Goal: Navigation & Orientation: Find specific page/section

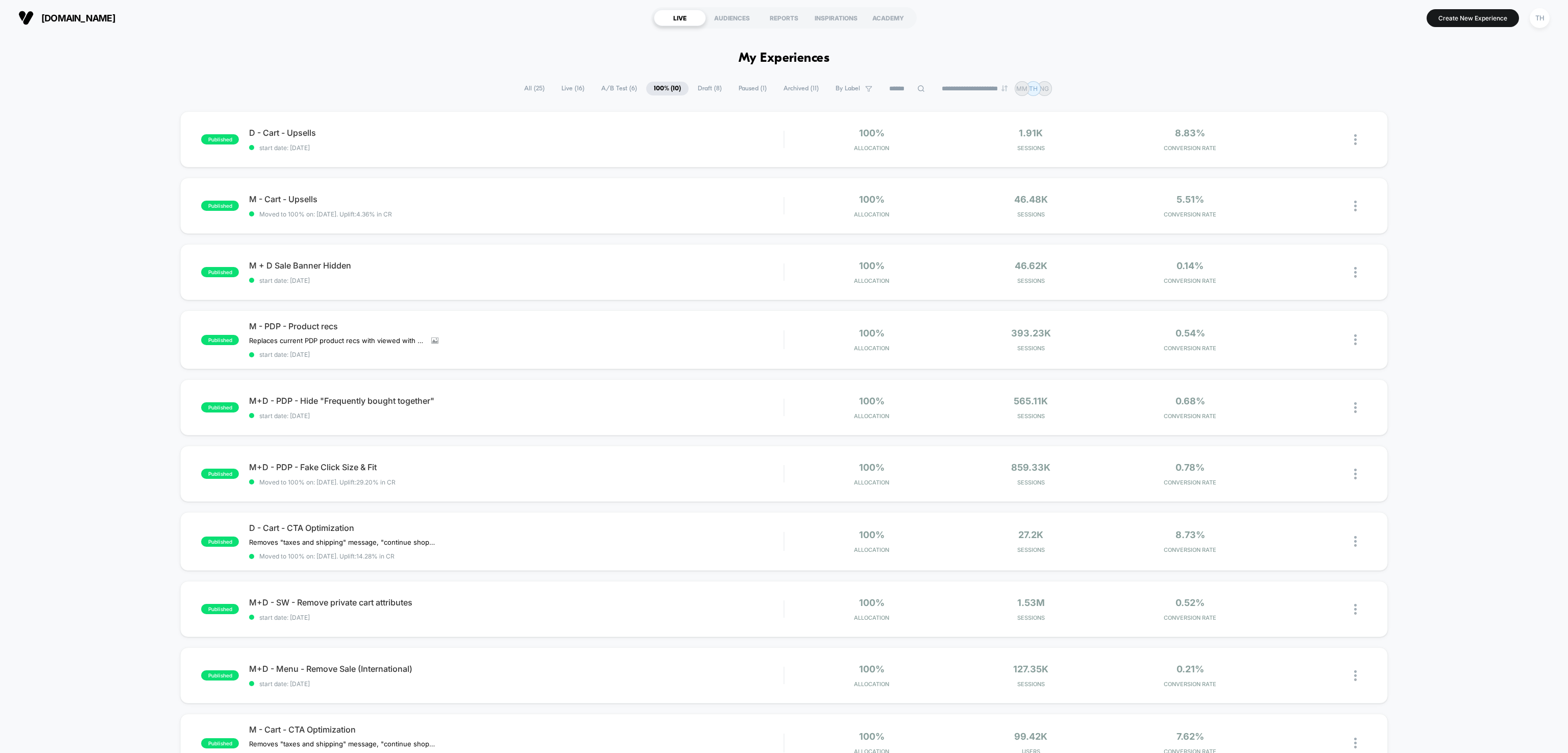
click at [618, 85] on span "A/B Test ( 6 )" at bounding box center [619, 88] width 51 height 14
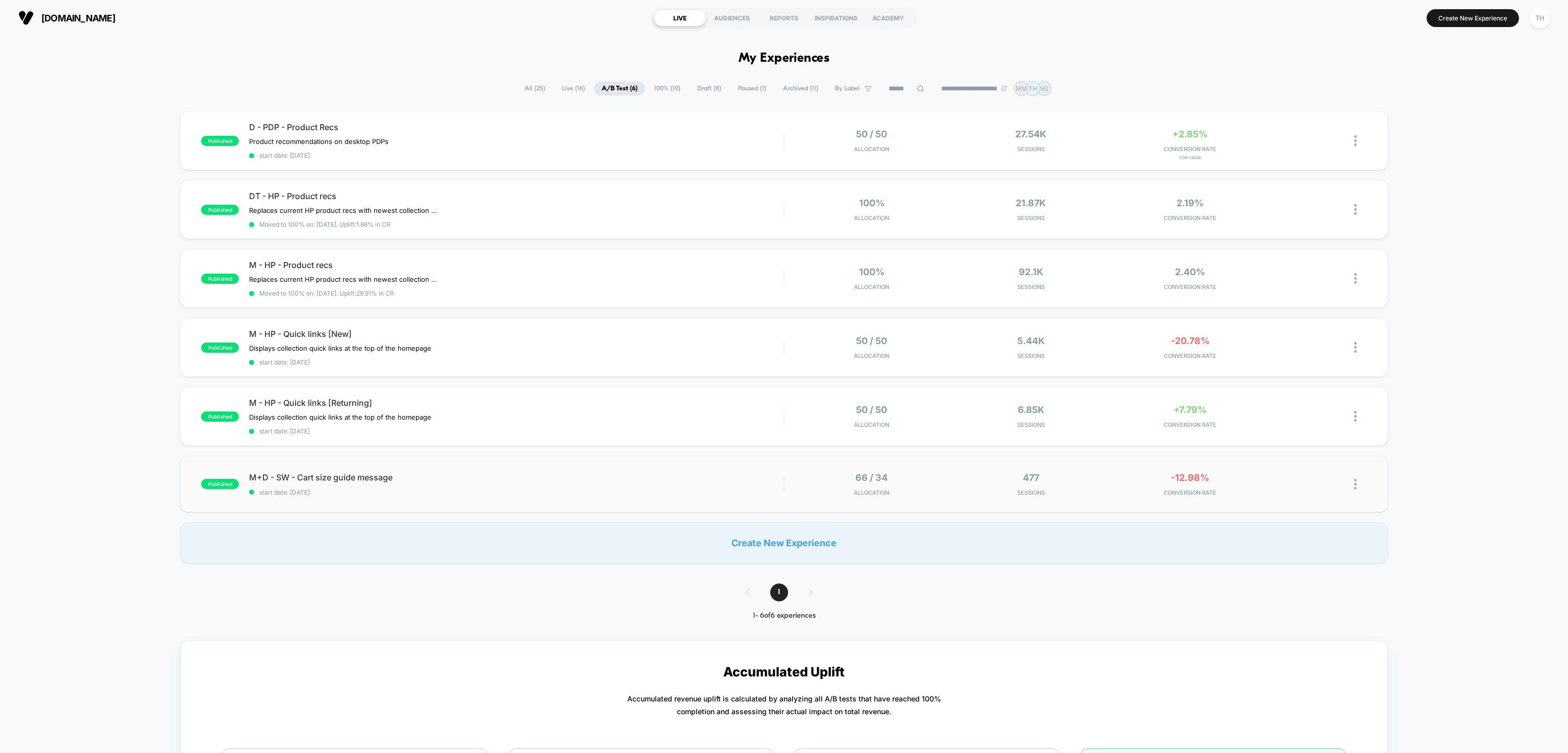
click at [600, 469] on div "published M+D - SW - Cart size guide message start date: [DATE] 66 / 34 Allocat…" at bounding box center [783, 484] width 1207 height 56
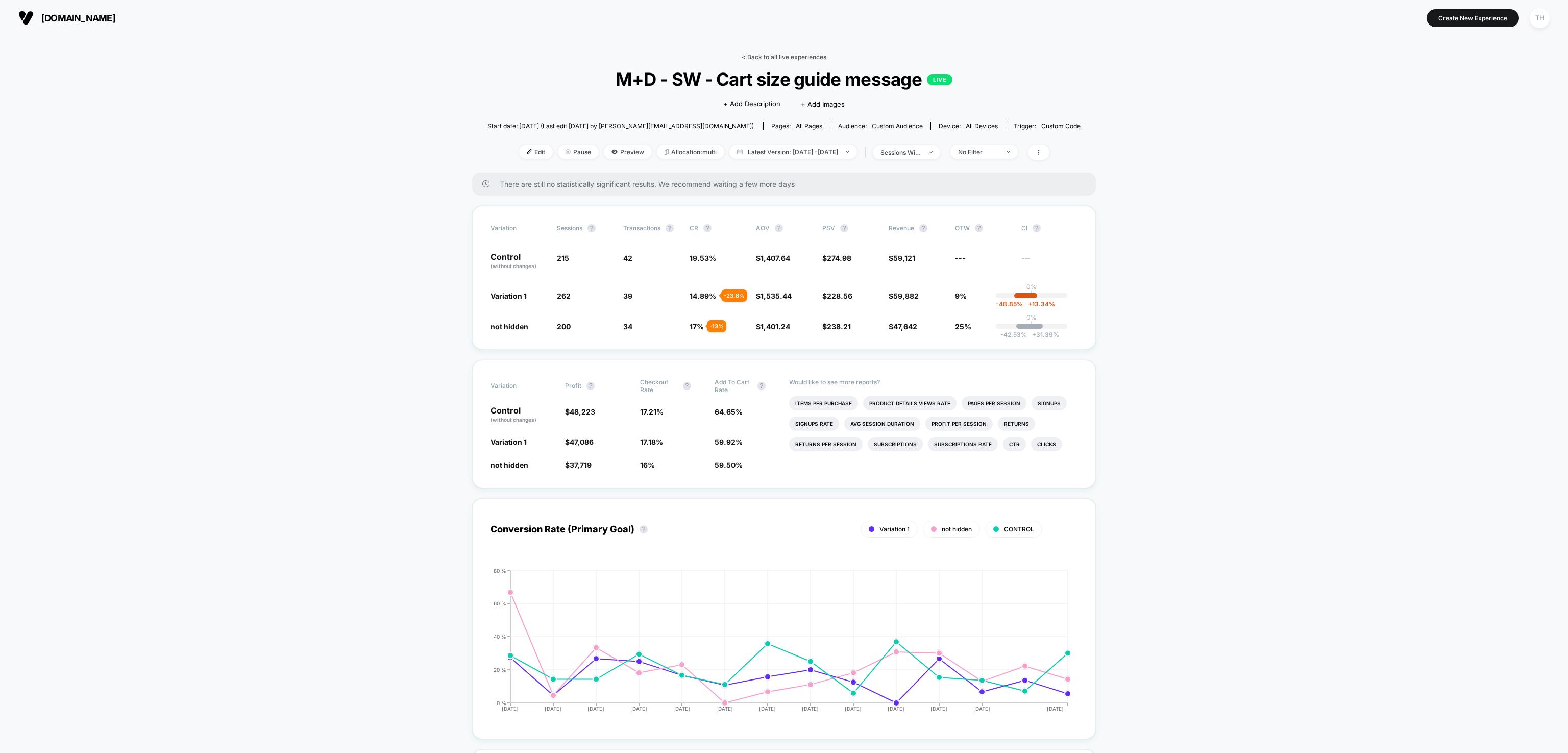
click at [780, 55] on link "< Back to all live experiences" at bounding box center [783, 57] width 85 height 8
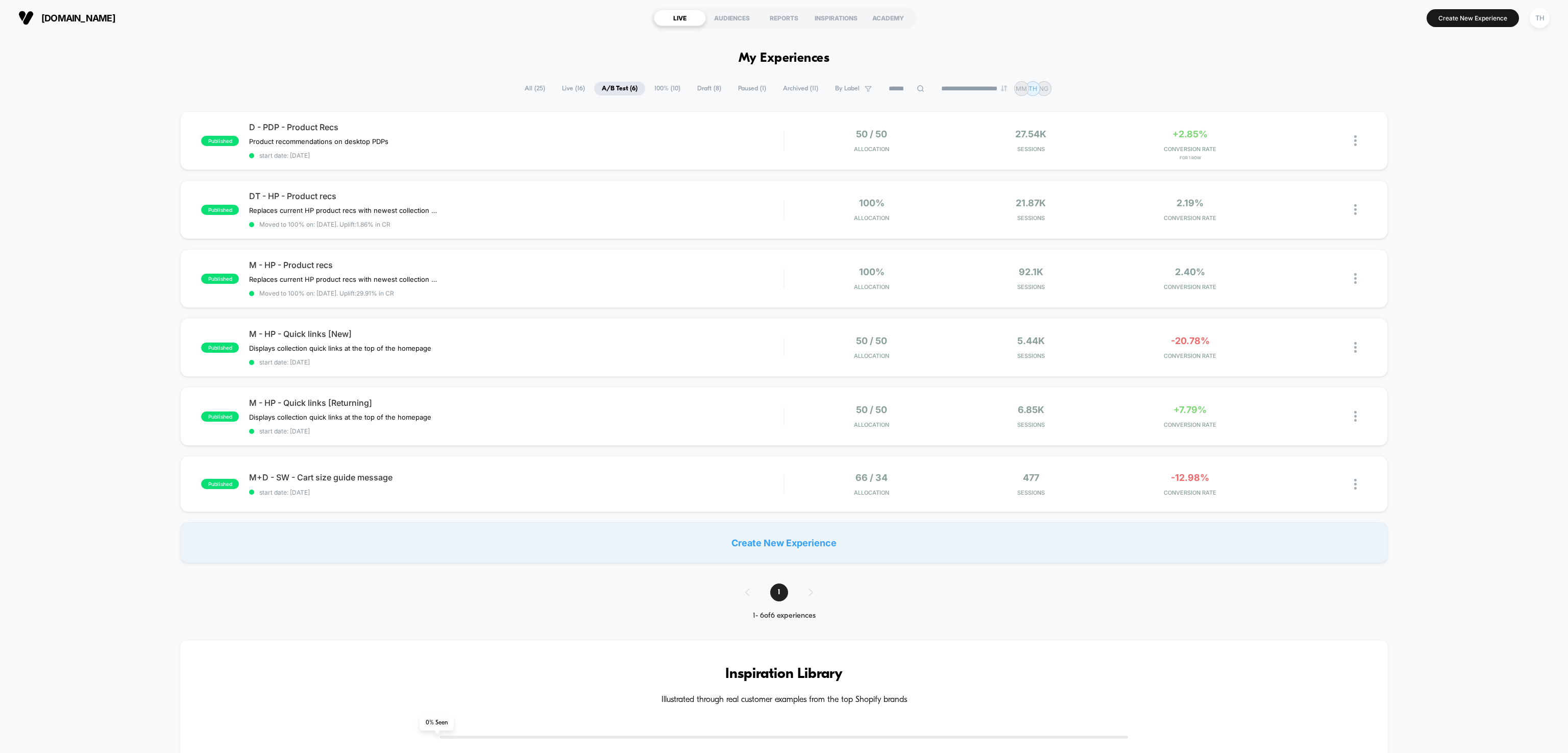
click at [1446, 482] on div "published D - PDP - Product Recs Product recommendations on desktop PDPs Click …" at bounding box center [784, 337] width 1568 height 452
drag, startPoint x: 838, startPoint y: 693, endPoint x: 831, endPoint y: 655, distance: 38.6
click at [852, 672] on h3 "Inspiration Library" at bounding box center [783, 674] width 1146 height 16
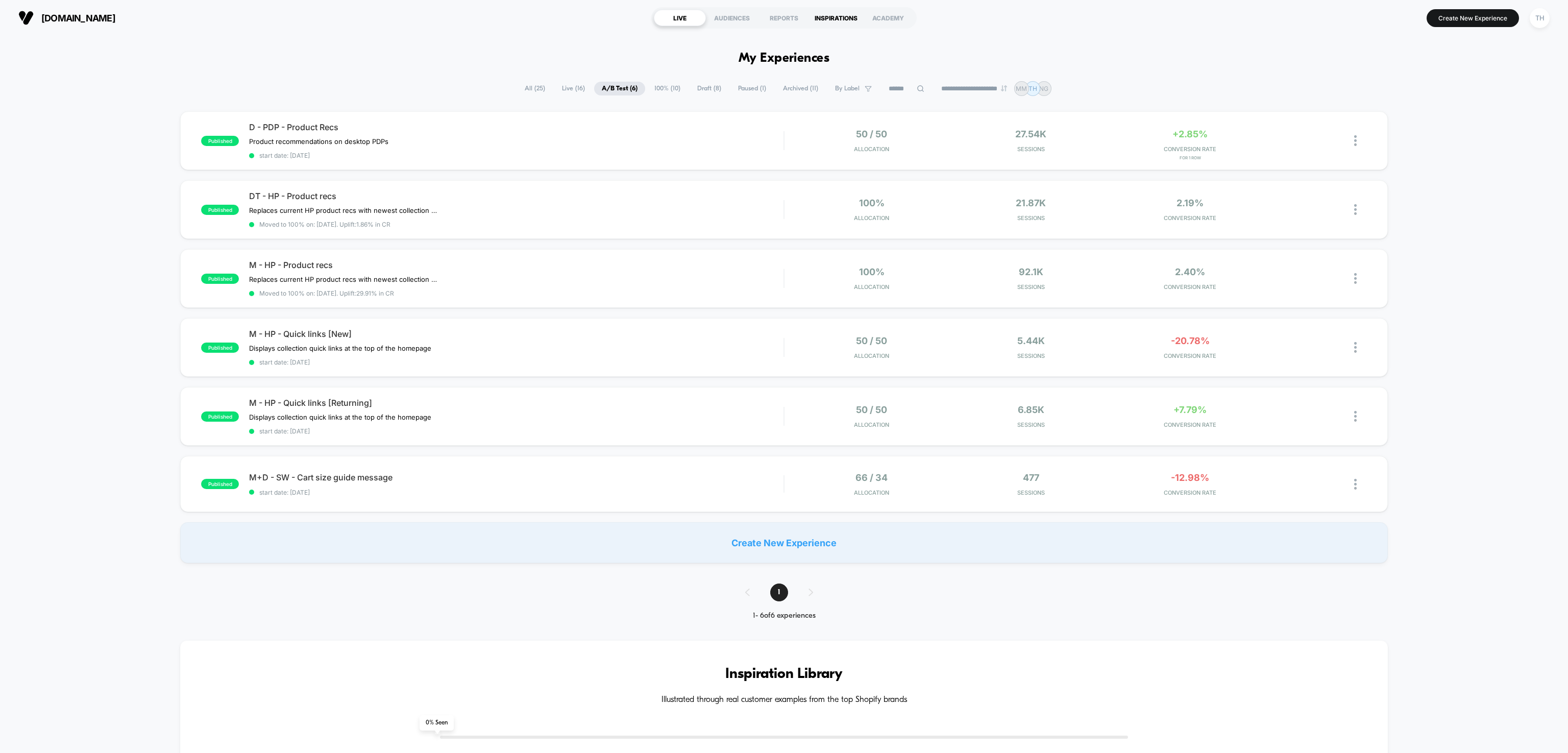
click at [841, 21] on div "INSPIRATIONS" at bounding box center [836, 18] width 52 height 16
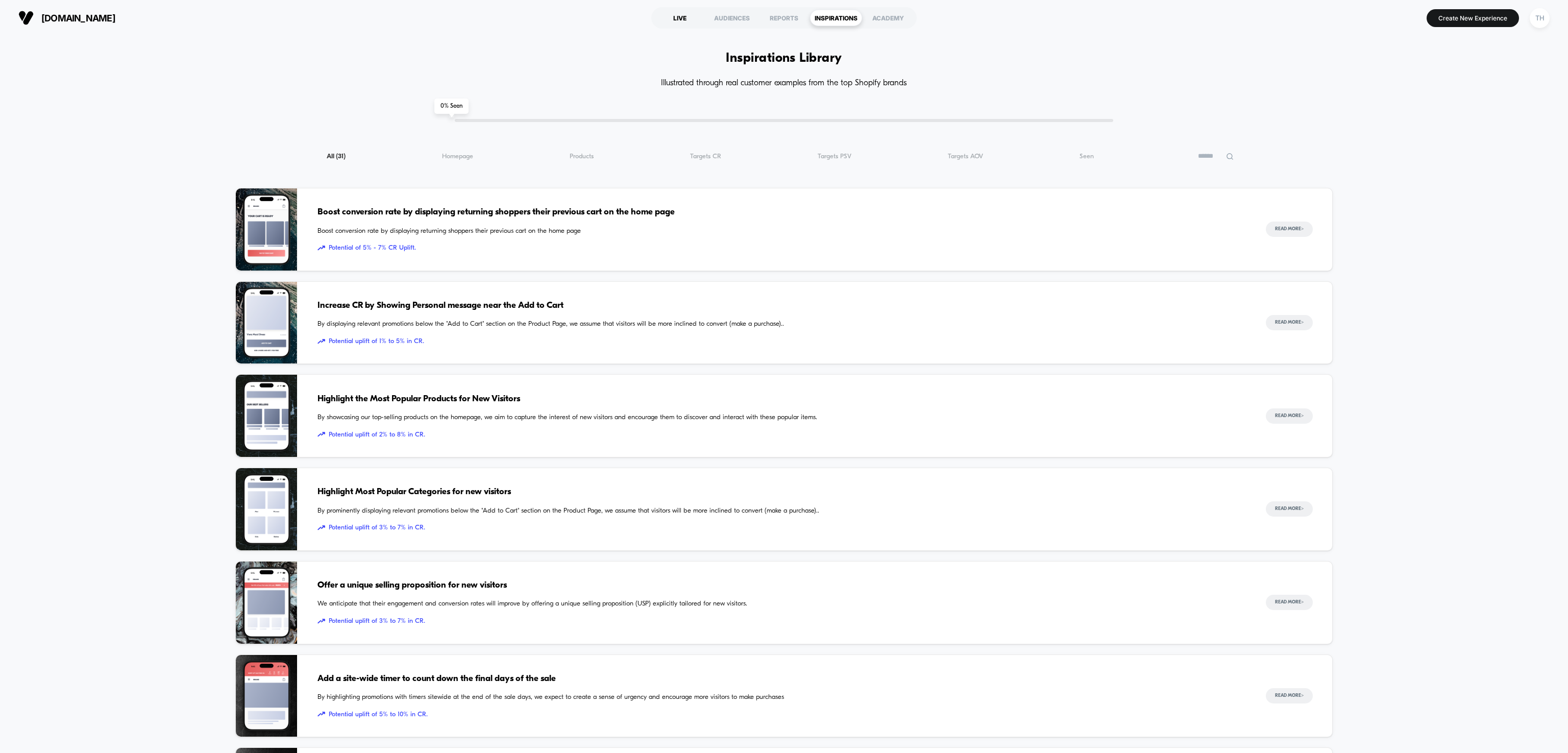
click at [687, 16] on div "LIVE" at bounding box center [680, 18] width 52 height 16
